Goal: Check status: Check status

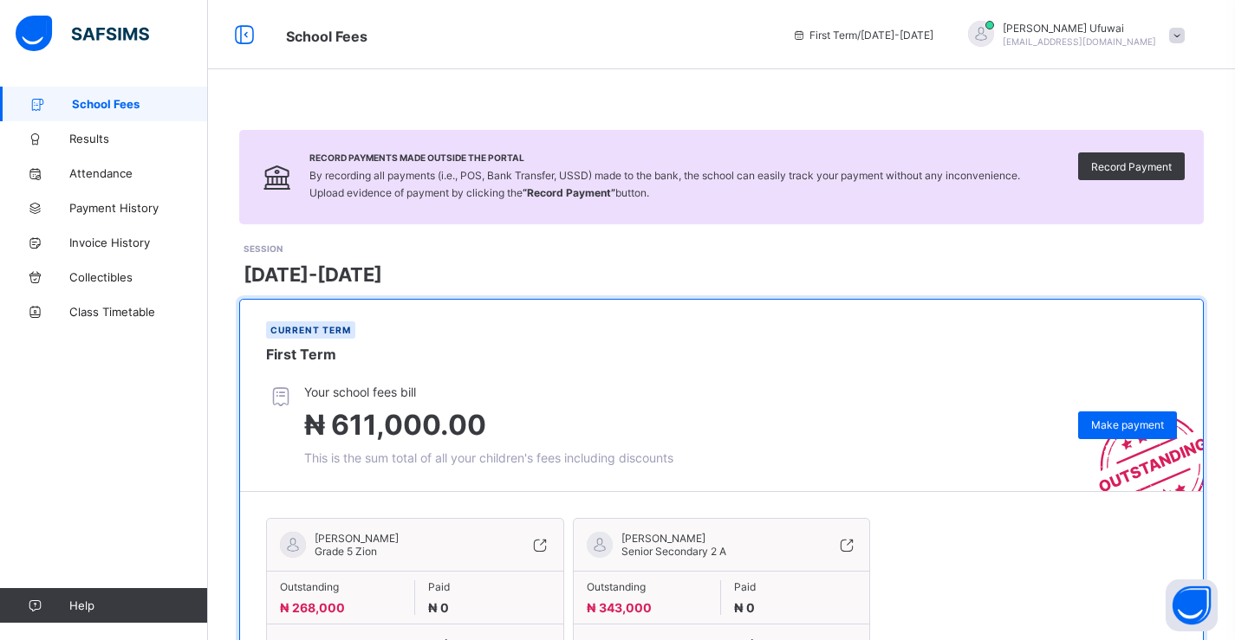
scroll to position [99, 0]
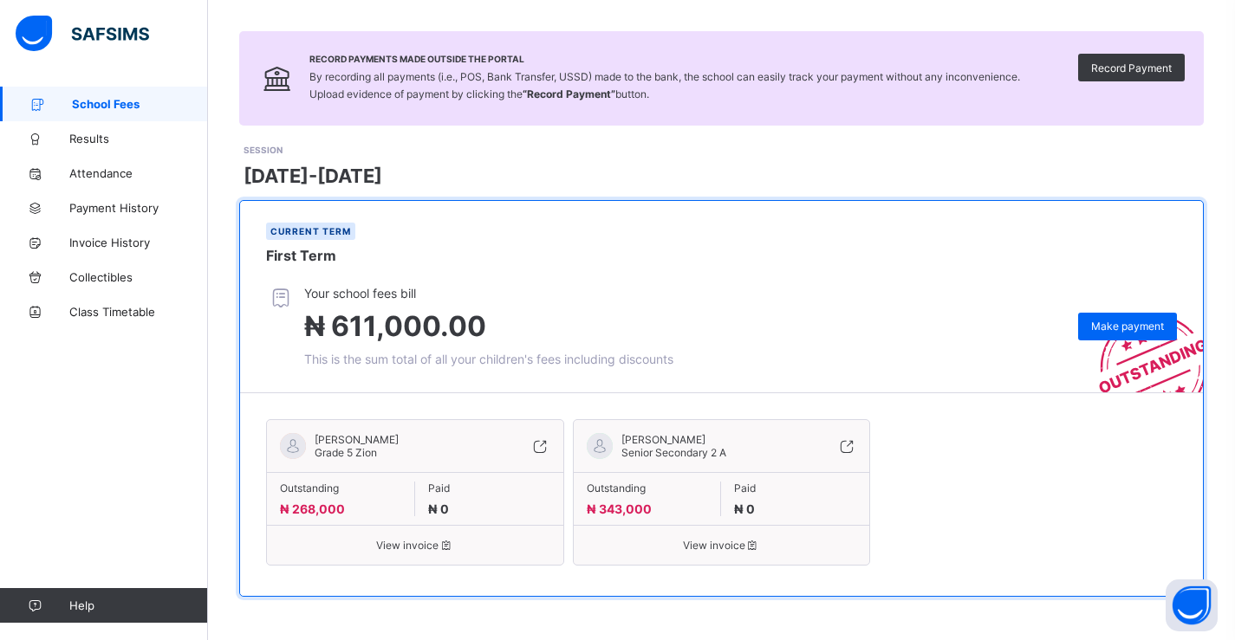
click at [335, 511] on span "₦ 268,000" at bounding box center [312, 509] width 65 height 15
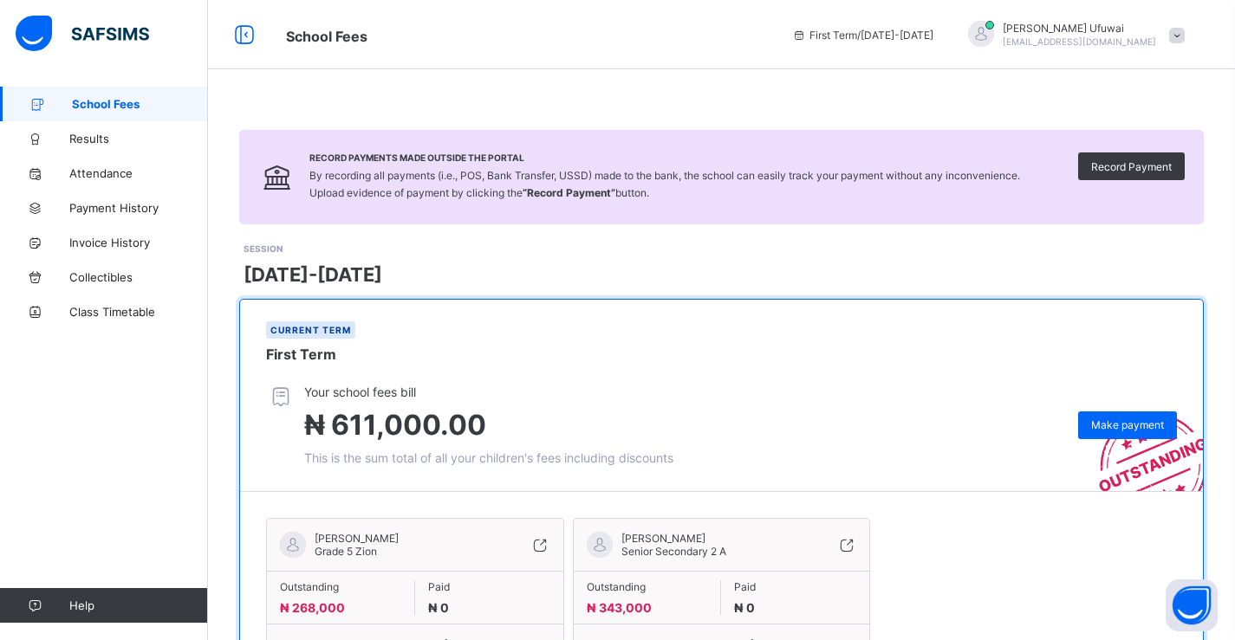
click at [664, 560] on div "[PERSON_NAME] Senior Secondary 2 A" at bounding box center [722, 551] width 296 height 39
